Goal: Check status: Check status

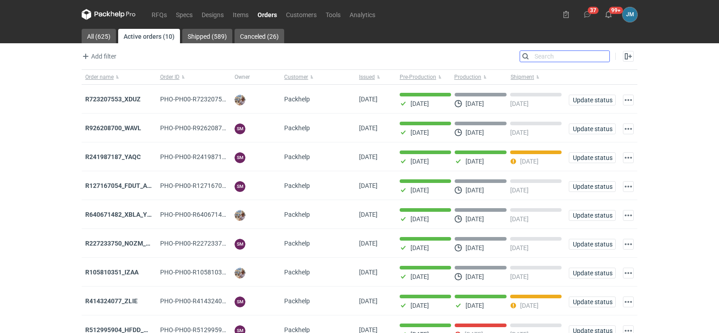
click at [607, 57] on input "Search" at bounding box center [564, 56] width 89 height 11
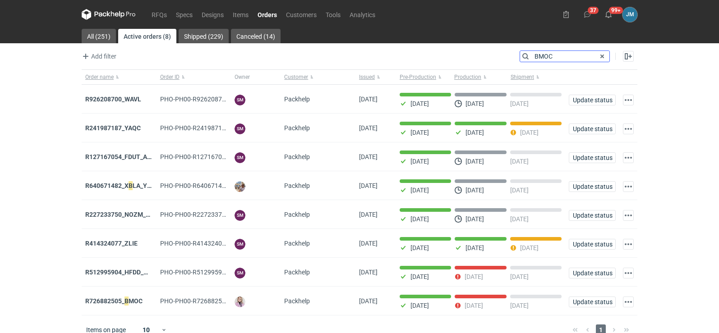
type input "BMOC"
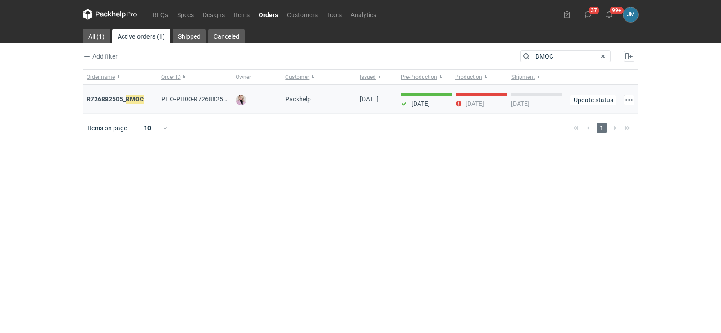
click at [141, 101] on em "BMOC" at bounding box center [135, 99] width 18 height 10
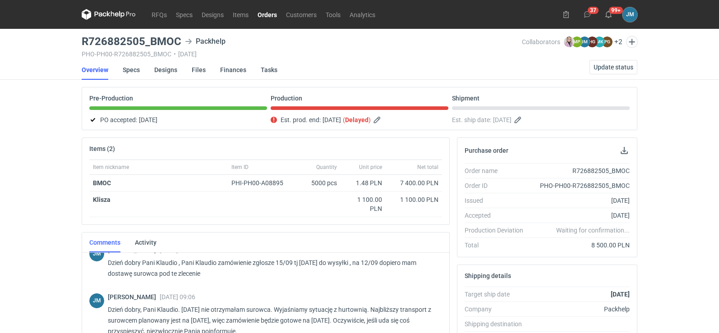
click at [102, 11] on icon at bounding box center [109, 14] width 54 height 11
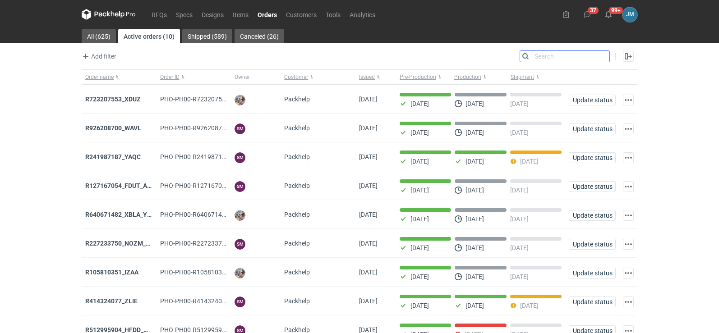
click at [601, 56] on input "Search" at bounding box center [564, 56] width 89 height 11
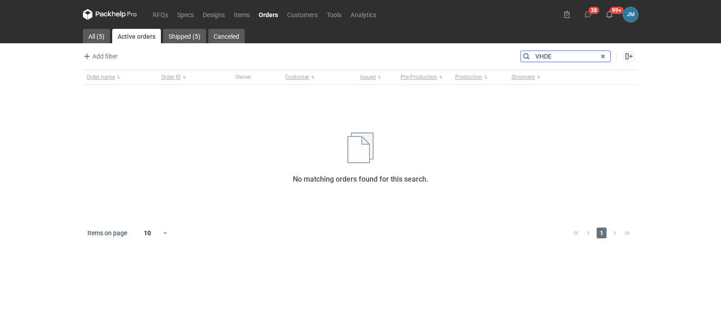
type input "VHDE"
click at [104, 14] on icon at bounding box center [102, 14] width 12 height 5
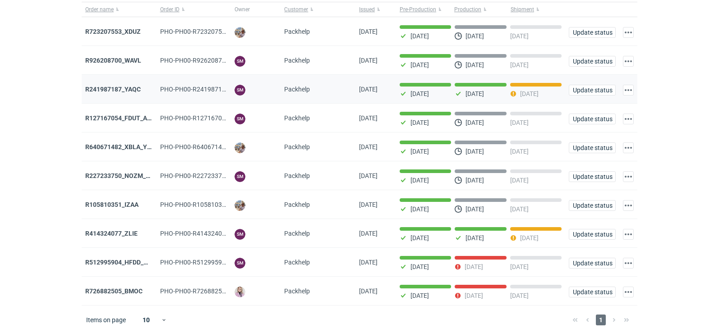
scroll to position [73, 0]
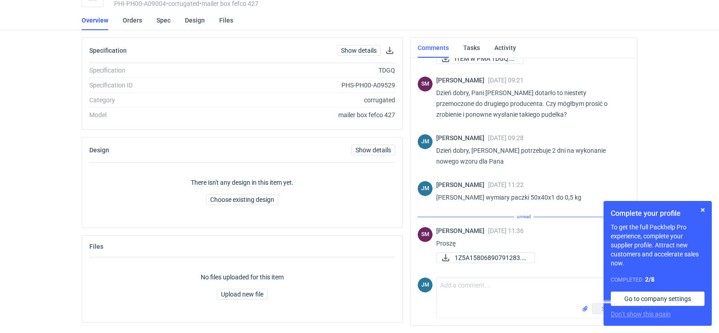
scroll to position [51, 0]
click at [473, 259] on span "1Z5A15806890791283.p..." at bounding box center [490, 258] width 73 height 10
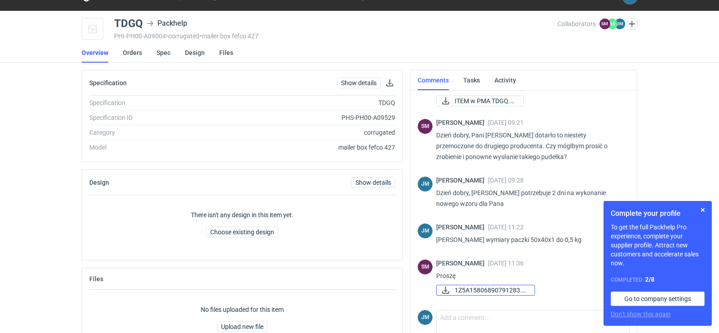
scroll to position [0, 0]
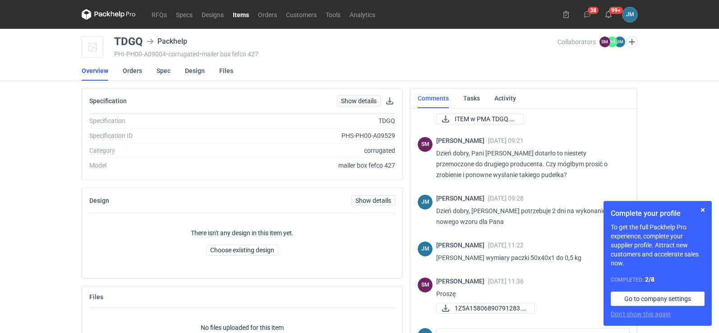
click at [106, 15] on icon at bounding box center [101, 14] width 12 height 5
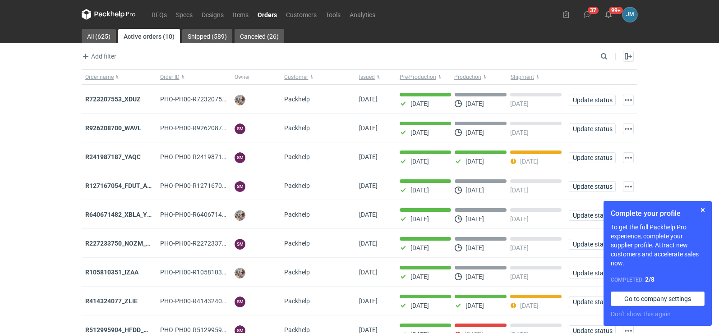
click at [117, 14] on icon at bounding box center [109, 14] width 54 height 11
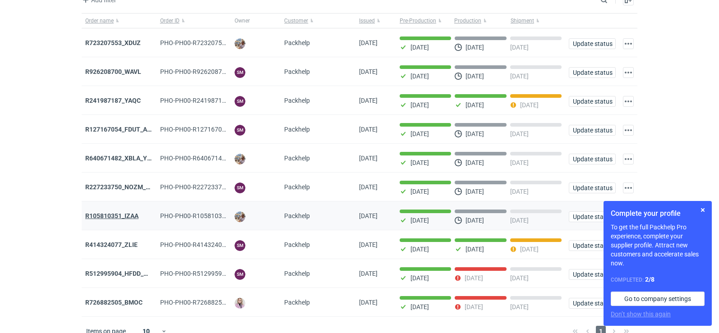
scroll to position [73, 0]
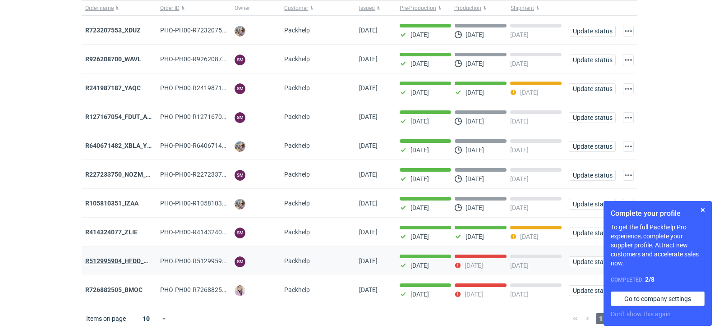
click at [128, 257] on strong "R512995904_HFDD_MOOR" at bounding box center [123, 260] width 77 height 7
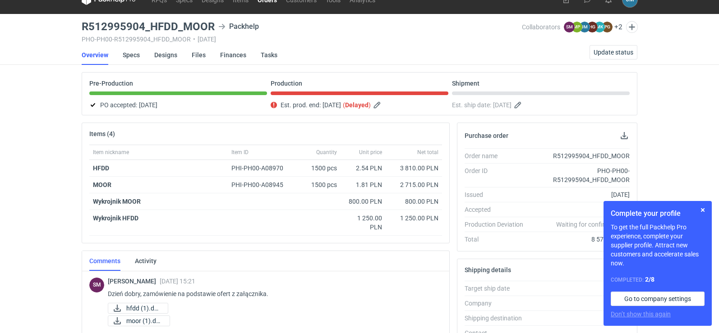
scroll to position [195, 0]
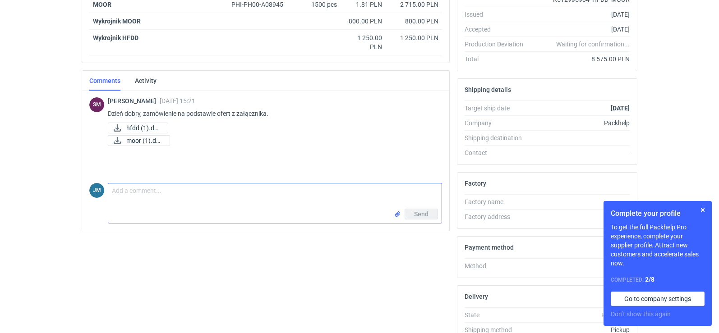
click at [160, 206] on textarea "Comment message" at bounding box center [274, 195] width 333 height 25
paste textarea "• Final palletization 1.palety 2. 2szt 3.1200x1000 4.750 5.1730 6.300 kg"
click at [121, 192] on textarea "• Final palletization 1.palety 2. 2szt 3.1200x1000 4.750 5.1730 6.300 kg" at bounding box center [274, 198] width 333 height 31
click at [110, 191] on textarea "• Final palletization 1.palety 2. 2szt 3.1200x1000 4.750 5.1730 6.300 kg" at bounding box center [274, 198] width 333 height 31
paste textarea "• Sygnatura zamówienia Packhelp / Packhelp order reference Karton szary_HFDD - …"
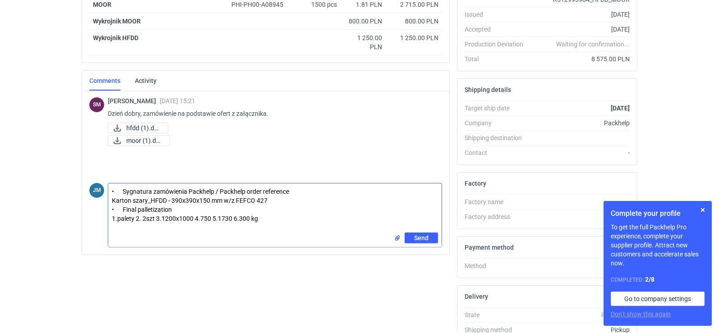
click at [287, 214] on textarea "• Sygnatura zamówienia Packhelp / Packhelp order reference Karton szary_HFDD - …" at bounding box center [274, 207] width 333 height 49
type textarea "• Sygnatura zamówienia Packhelp / Packhelp order reference Karton szary_HFDD - …"
click at [412, 238] on button "Send" at bounding box center [420, 238] width 33 height 11
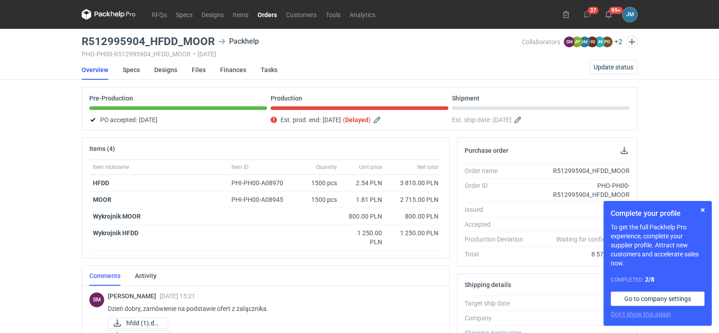
scroll to position [180, 0]
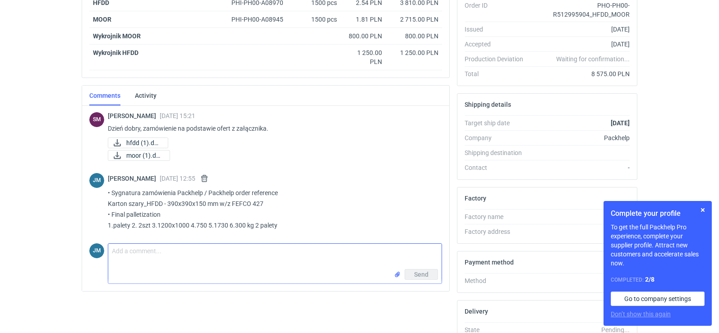
click at [138, 246] on textarea "Comment message" at bounding box center [274, 256] width 333 height 25
type textarea "j"
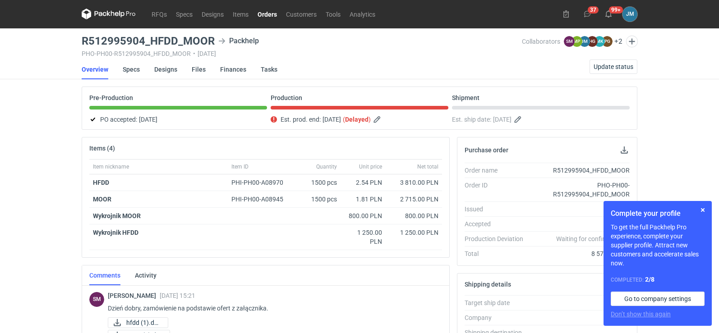
scroll to position [0, 0]
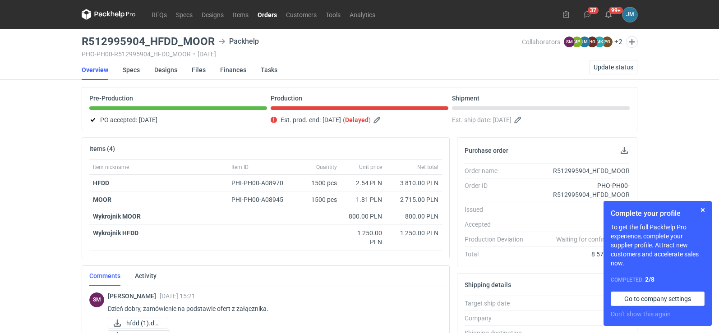
click at [107, 16] on icon at bounding box center [109, 14] width 54 height 11
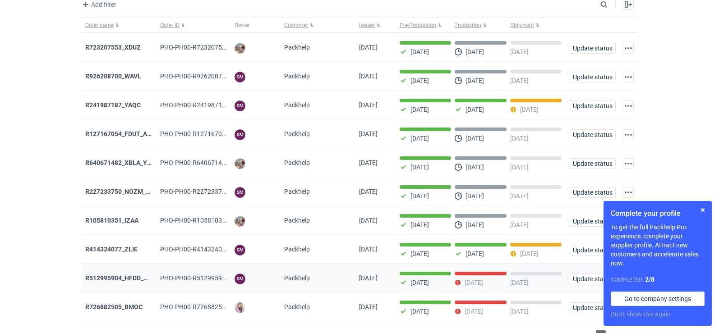
scroll to position [73, 0]
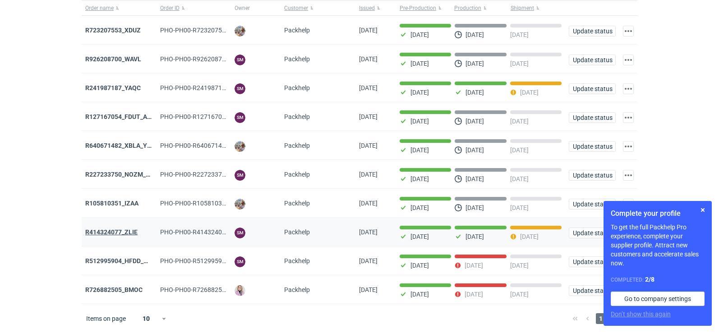
click at [119, 233] on strong "R414324077_ZLIE" at bounding box center [111, 232] width 52 height 7
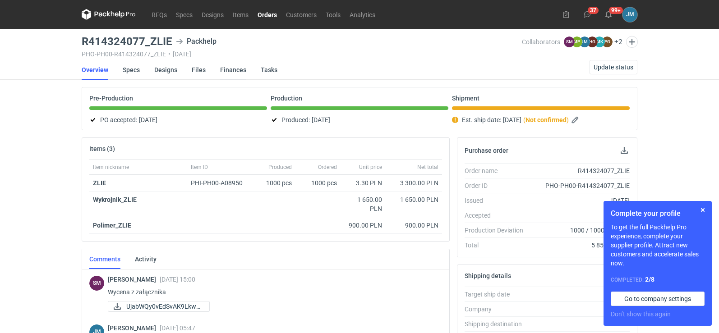
click at [228, 71] on link "Finances" at bounding box center [233, 70] width 26 height 20
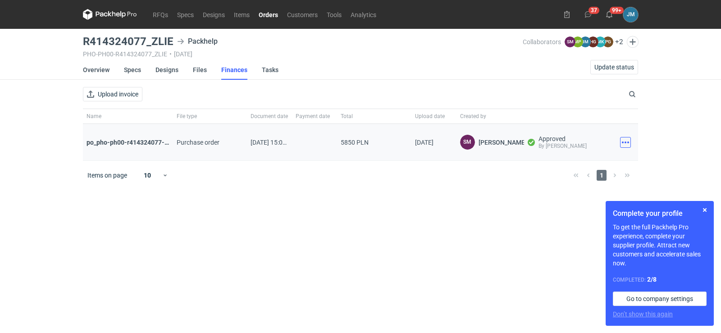
click at [626, 145] on button "button" at bounding box center [625, 142] width 11 height 11
click at [568, 169] on div "Download" at bounding box center [586, 162] width 90 height 22
click at [564, 159] on button "Download" at bounding box center [586, 162] width 83 height 14
click at [634, 144] on div "Download" at bounding box center [625, 142] width 25 height 37
click at [626, 144] on button "button" at bounding box center [625, 142] width 11 height 11
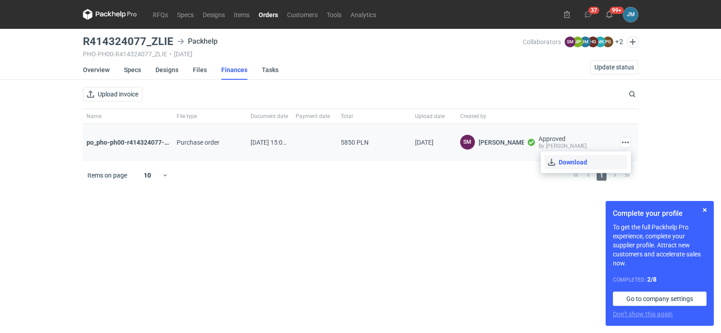
click at [594, 157] on button "Download" at bounding box center [586, 162] width 83 height 14
click at [110, 21] on nav "RFQs Specs Designs Items Orders Customers Tools Analytics" at bounding box center [232, 14] width 298 height 29
click at [111, 17] on icon at bounding box center [110, 14] width 54 height 11
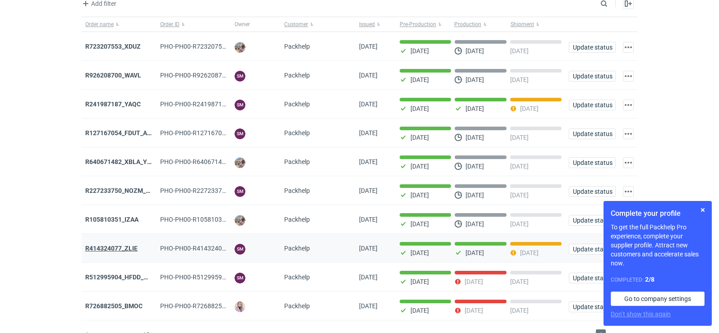
scroll to position [73, 0]
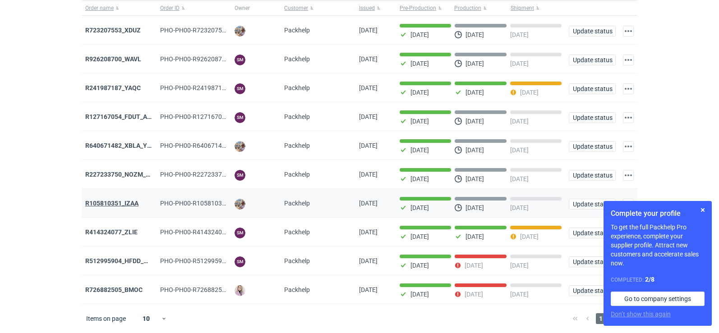
click at [125, 204] on strong "R105810351_IZAA" at bounding box center [111, 203] width 53 height 7
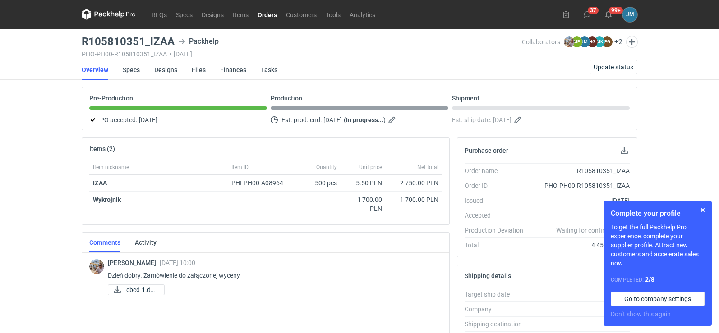
click at [228, 71] on link "Finances" at bounding box center [233, 70] width 26 height 20
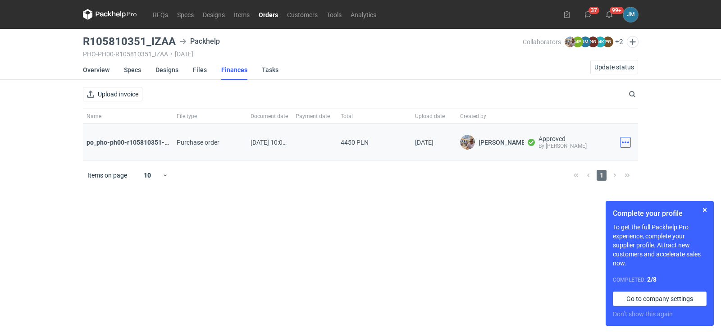
click at [630, 146] on button "button" at bounding box center [625, 142] width 11 height 11
click at [567, 164] on button "Download" at bounding box center [586, 162] width 83 height 14
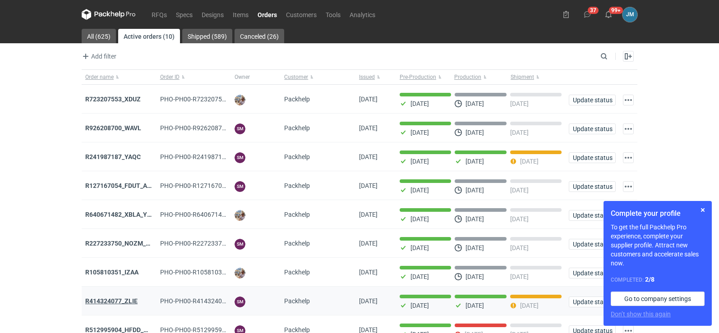
click at [115, 305] on strong "R414324077_ZLIE" at bounding box center [111, 301] width 52 height 7
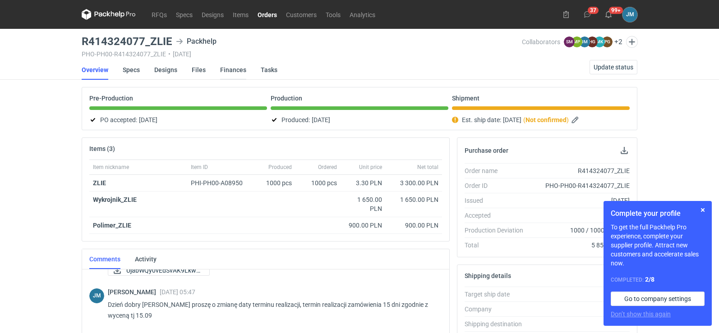
click at [233, 71] on link "Finances" at bounding box center [233, 70] width 26 height 20
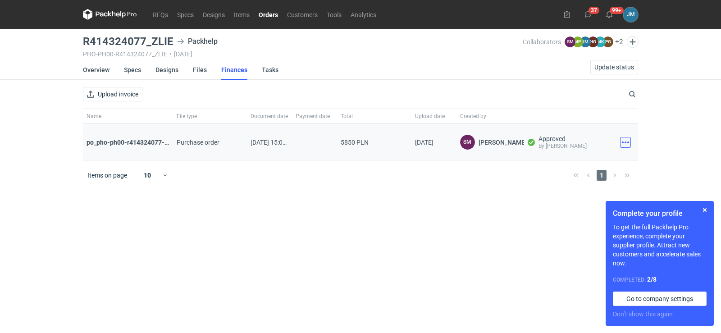
click at [625, 144] on button "button" at bounding box center [625, 142] width 11 height 11
click at [580, 165] on button "Download" at bounding box center [586, 162] width 83 height 14
click at [112, 18] on icon at bounding box center [110, 14] width 54 height 11
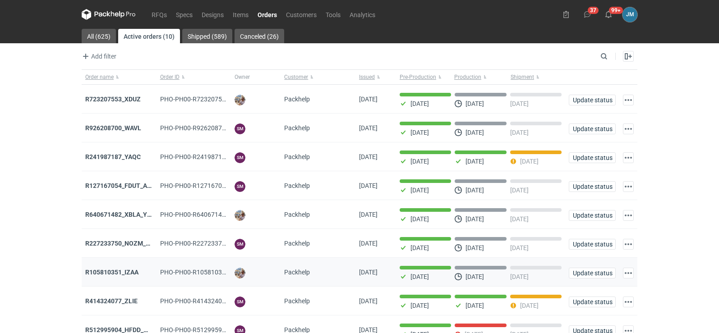
scroll to position [73, 0]
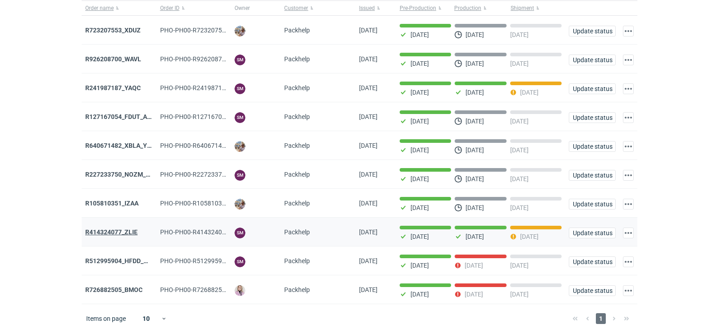
click at [115, 233] on strong "R414324077_ZLIE" at bounding box center [111, 232] width 52 height 7
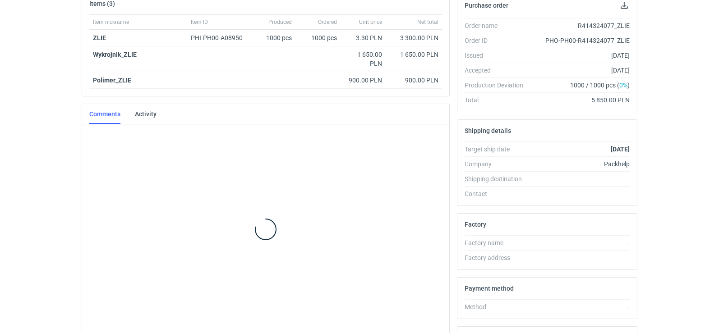
scroll to position [148, 0]
